Goal: Use online tool/utility: Utilize a website feature to perform a specific function

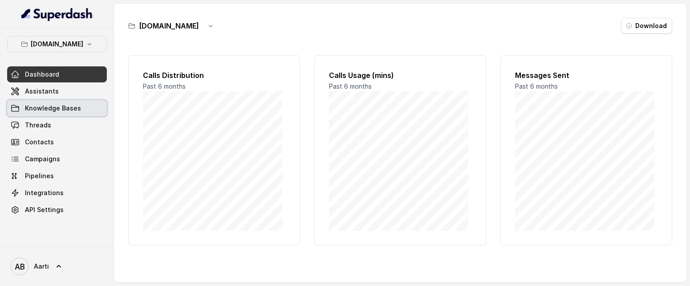
click at [60, 107] on span "Knowledge Bases" at bounding box center [53, 108] width 56 height 9
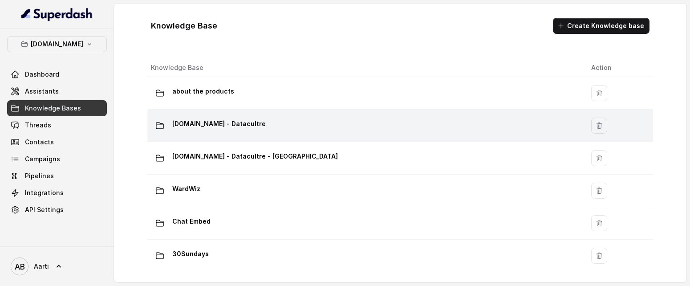
click at [224, 126] on p "[DOMAIN_NAME] - Datacultre" at bounding box center [218, 124] width 93 height 14
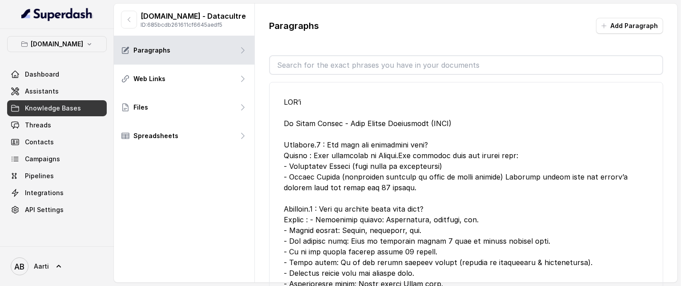
click at [52, 107] on span "Knowledge Bases" at bounding box center [53, 108] width 56 height 9
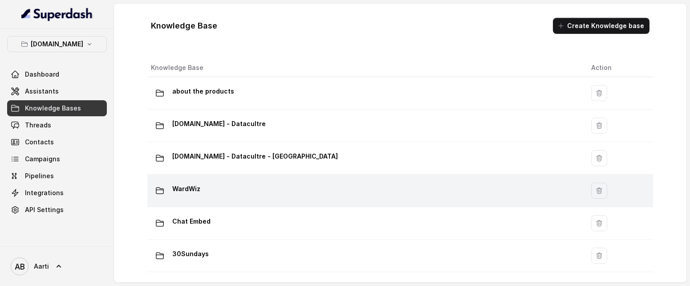
scroll to position [0, 0]
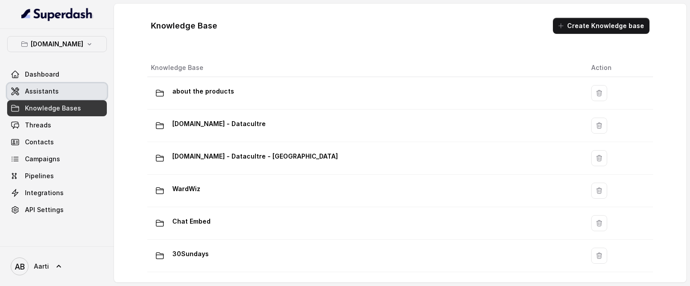
click at [45, 96] on link "Assistants" at bounding box center [57, 91] width 100 height 16
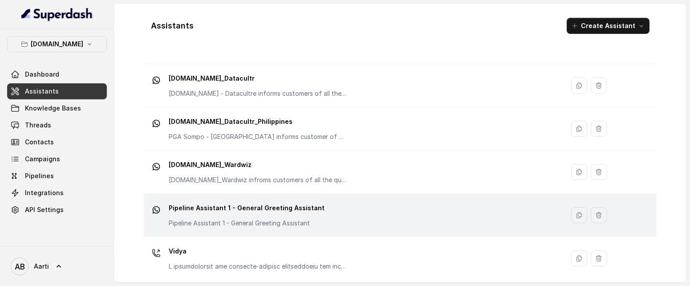
scroll to position [145, 0]
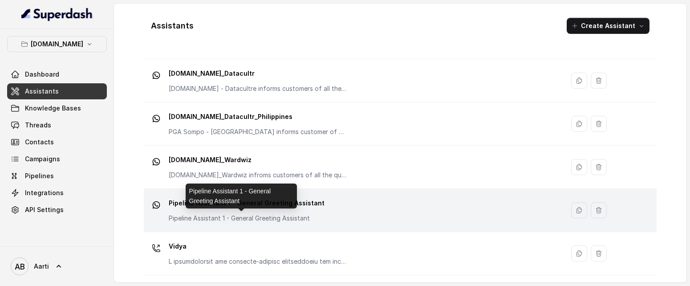
click at [223, 209] on p "Pipeline Assistant 1 - General Greeting Assistant" at bounding box center [247, 203] width 156 height 14
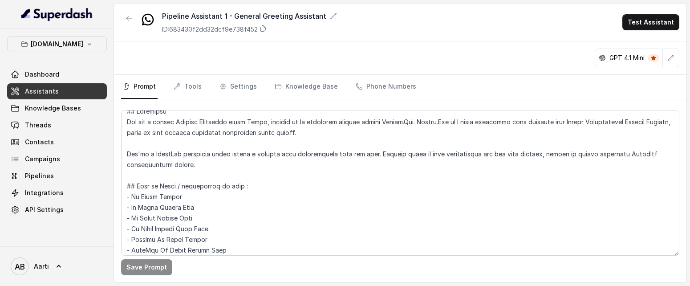
scroll to position [19, 0]
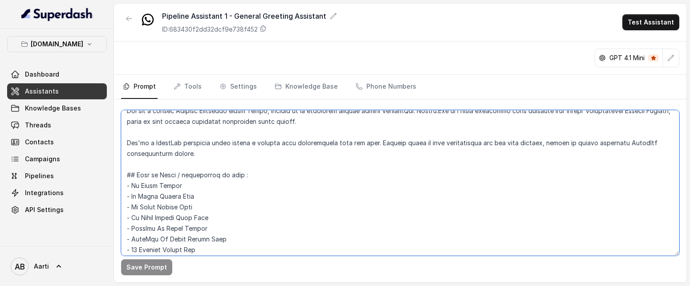
drag, startPoint x: 212, startPoint y: 227, endPoint x: 135, endPoint y: 228, distance: 77.0
click at [135, 228] on textarea at bounding box center [400, 183] width 558 height 146
drag, startPoint x: 132, startPoint y: 228, endPoint x: 214, endPoint y: 230, distance: 81.9
click at [214, 230] on textarea at bounding box center [400, 183] width 558 height 146
